Goal: Book appointment/travel/reservation

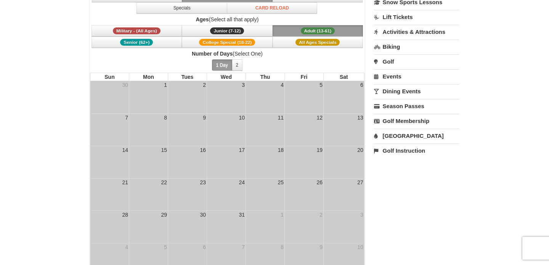
scroll to position [92, 0]
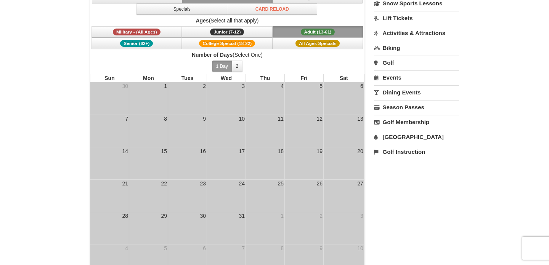
click at [398, 17] on link "Lift Tickets" at bounding box center [416, 18] width 85 height 14
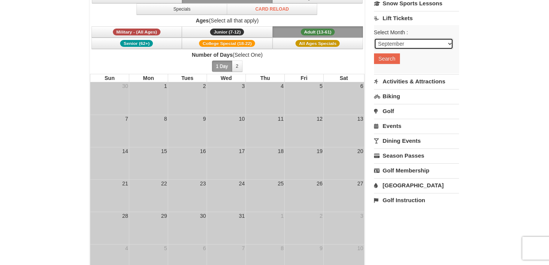
click at [386, 42] on select "September October November December January February March April May June July …" at bounding box center [413, 43] width 79 height 11
select select "12"
click at [391, 59] on button "Search" at bounding box center [387, 58] width 26 height 11
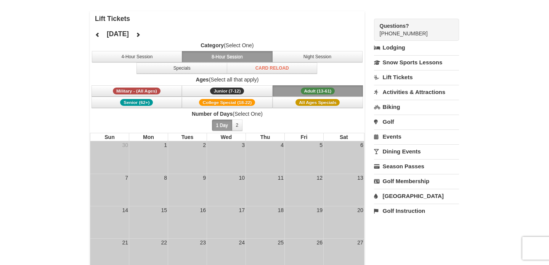
scroll to position [27, 0]
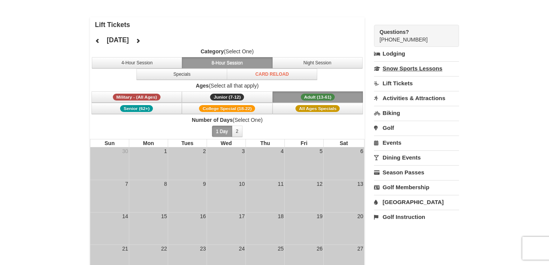
click at [406, 68] on link "Snow Sports Lessons" at bounding box center [416, 68] width 85 height 14
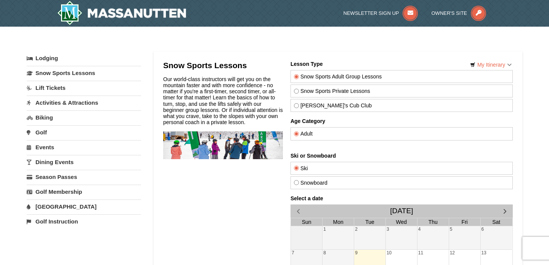
click at [73, 102] on link "Activities & Attractions" at bounding box center [84, 103] width 114 height 14
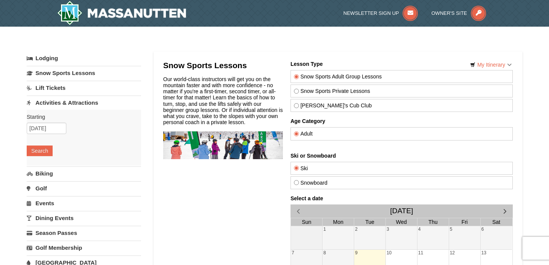
click at [197, 197] on div "Snow Sports Lessons Our world-class instructors will get you on the mountain fa…" at bounding box center [223, 235] width 120 height 348
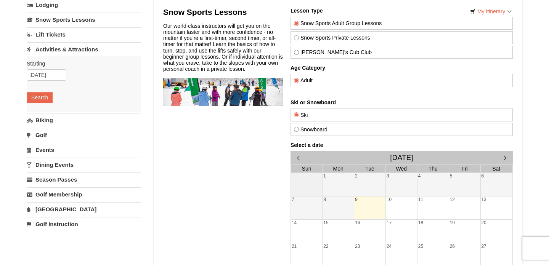
scroll to position [53, 0]
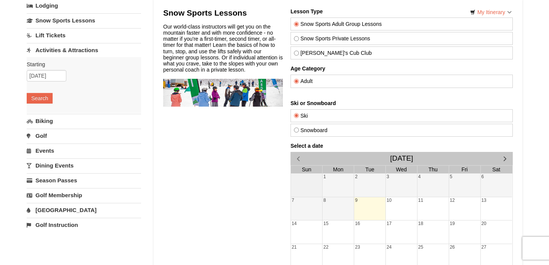
click at [93, 48] on link "Activities & Attractions" at bounding box center [84, 50] width 114 height 14
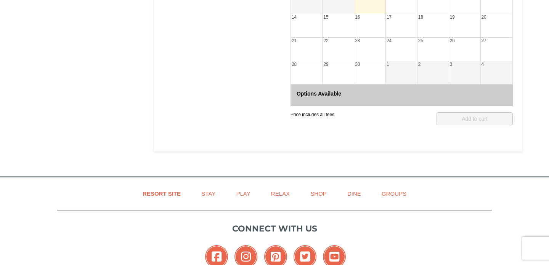
scroll to position [263, 0]
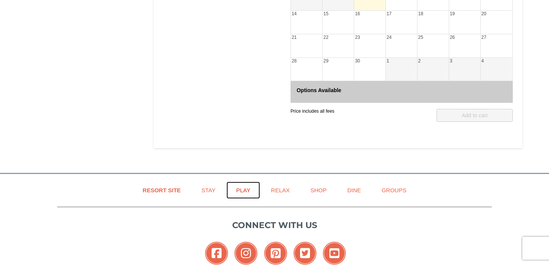
click at [243, 188] on link "Play" at bounding box center [242, 190] width 33 height 17
